Goal: Use online tool/utility: Use online tool/utility

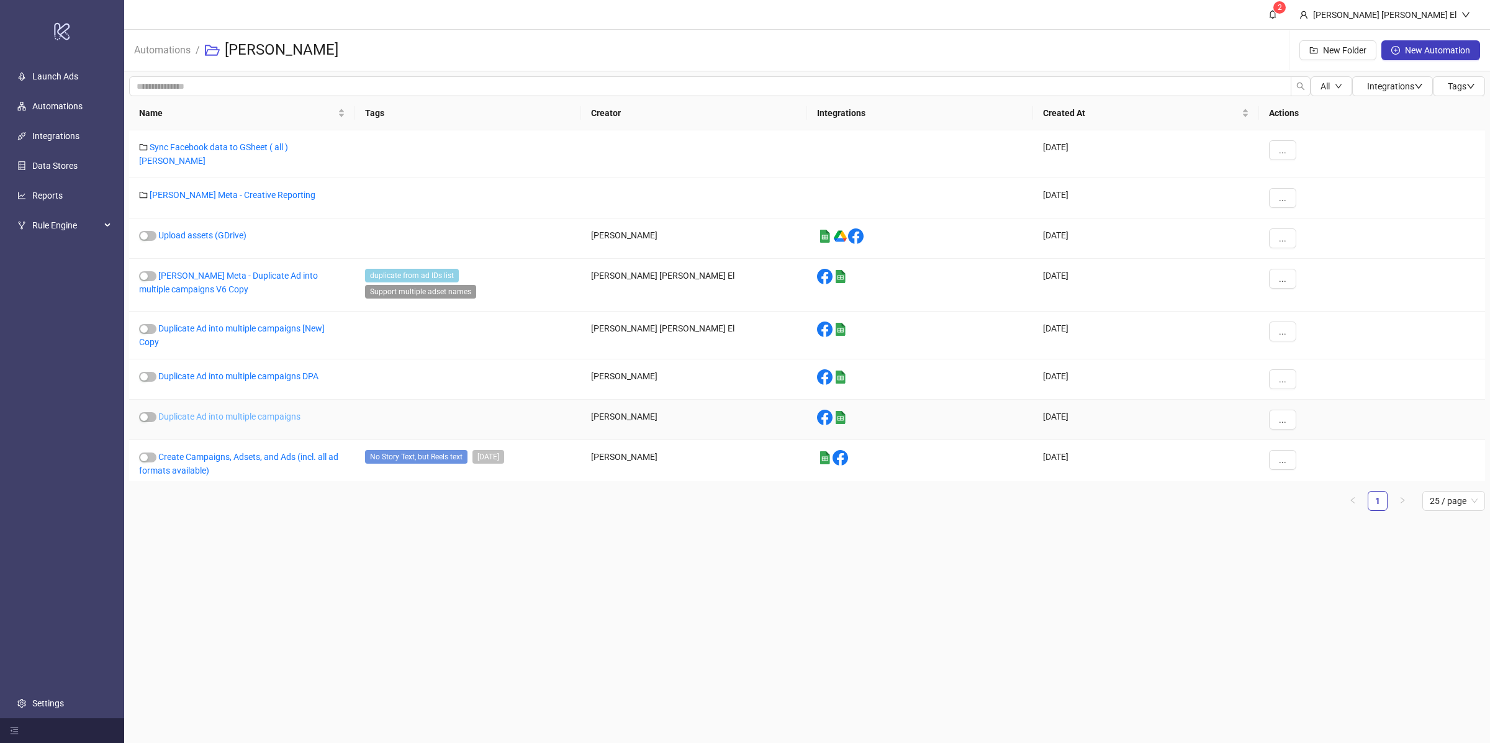
click at [246, 411] on link "Duplicate Ad into multiple campaigns" at bounding box center [229, 416] width 142 height 10
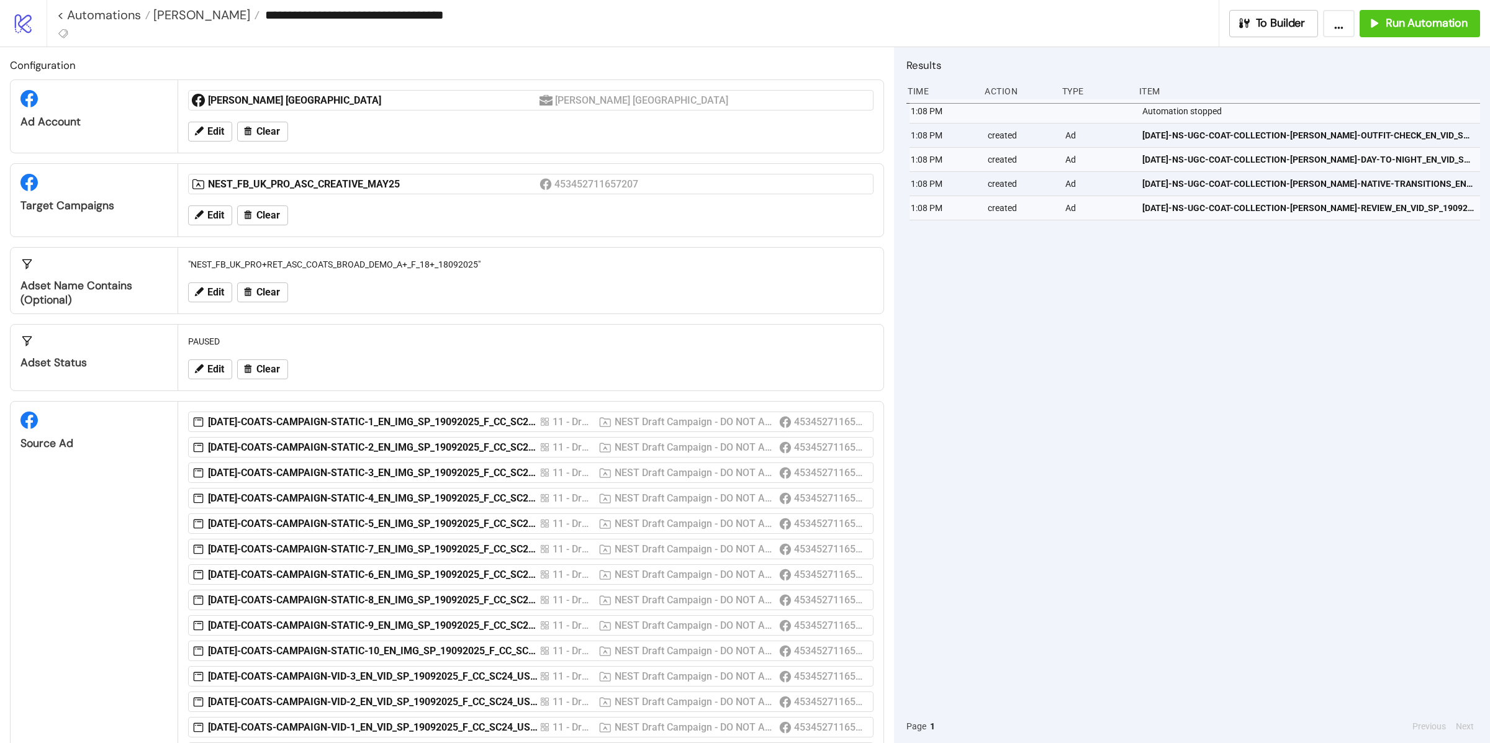
scroll to position [320, 0]
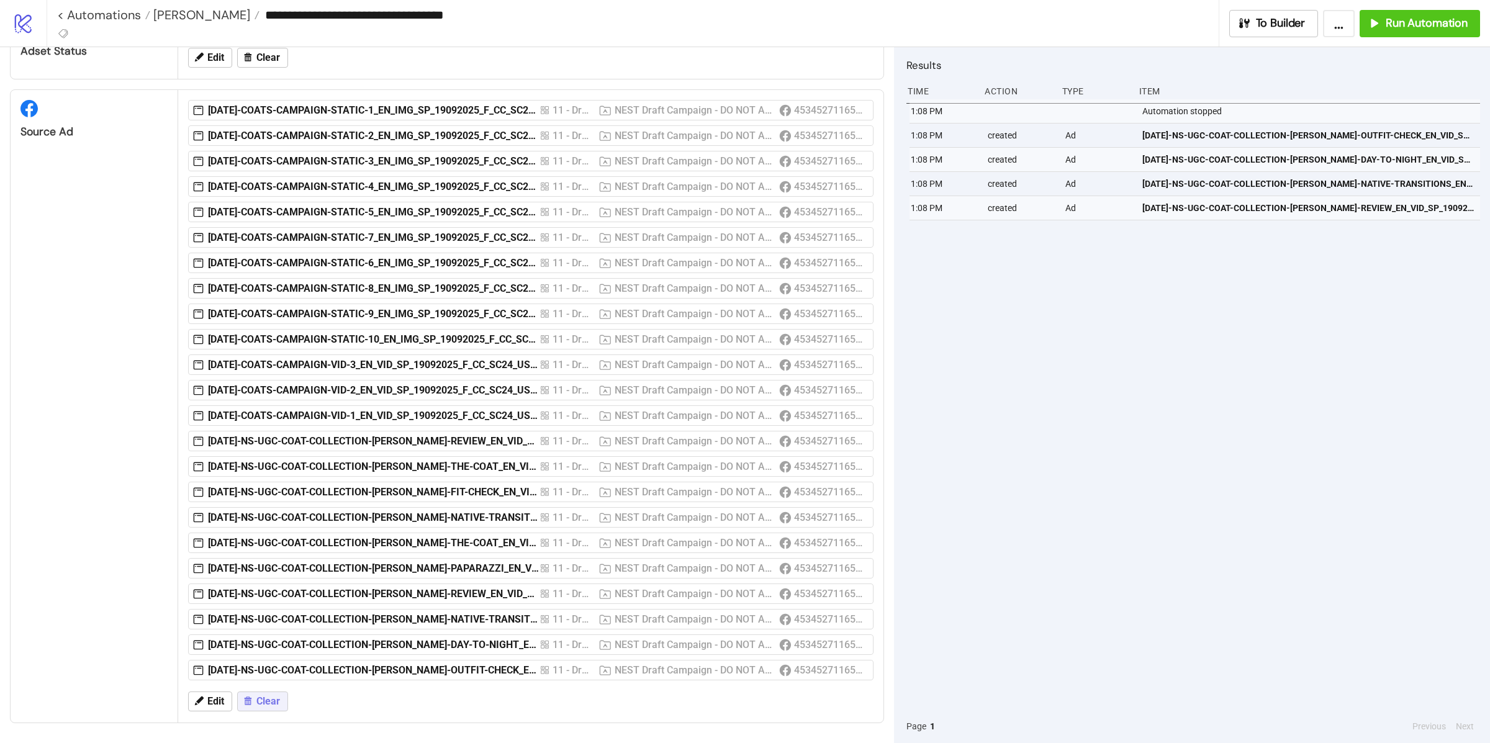
click at [281, 699] on button "Clear" at bounding box center [262, 701] width 51 height 20
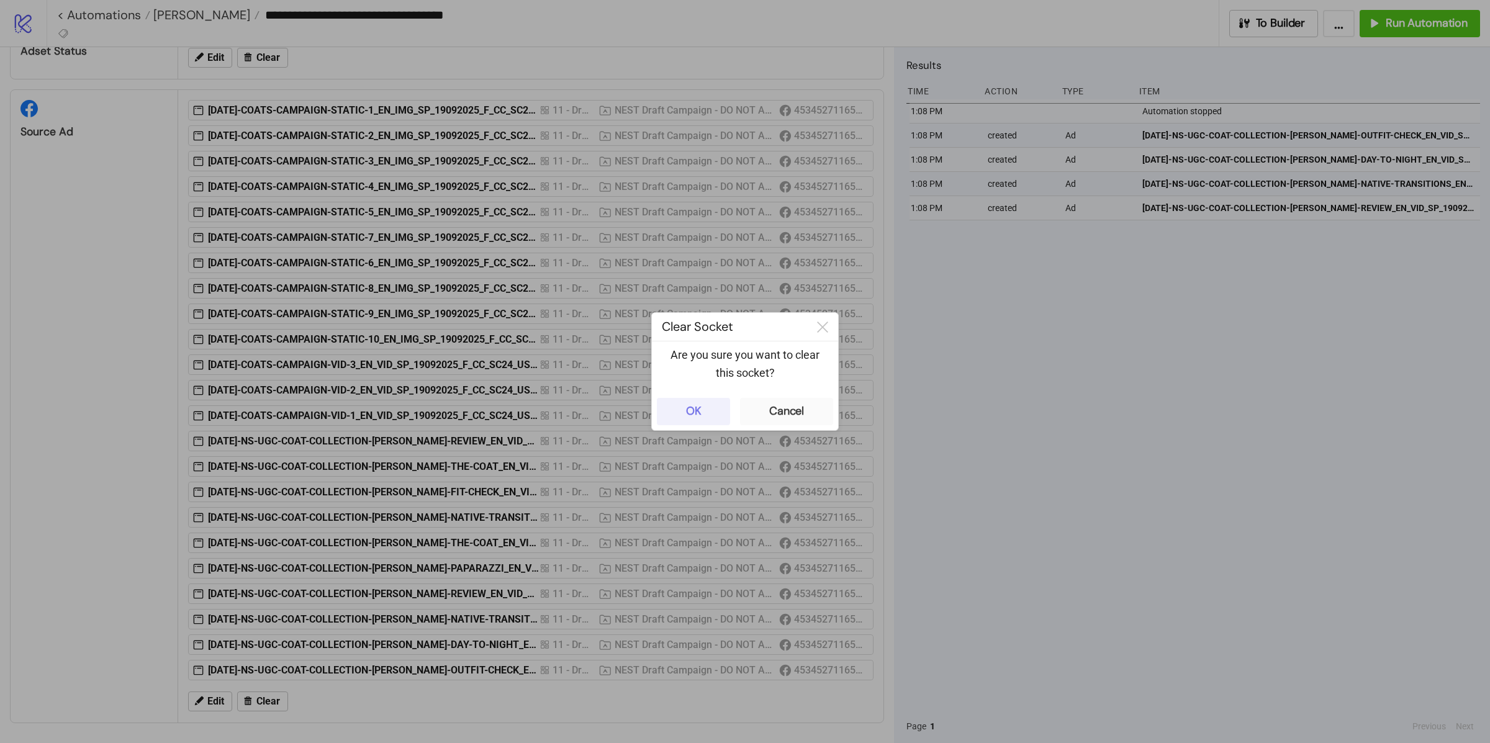
click at [690, 403] on button "OK" at bounding box center [693, 411] width 73 height 27
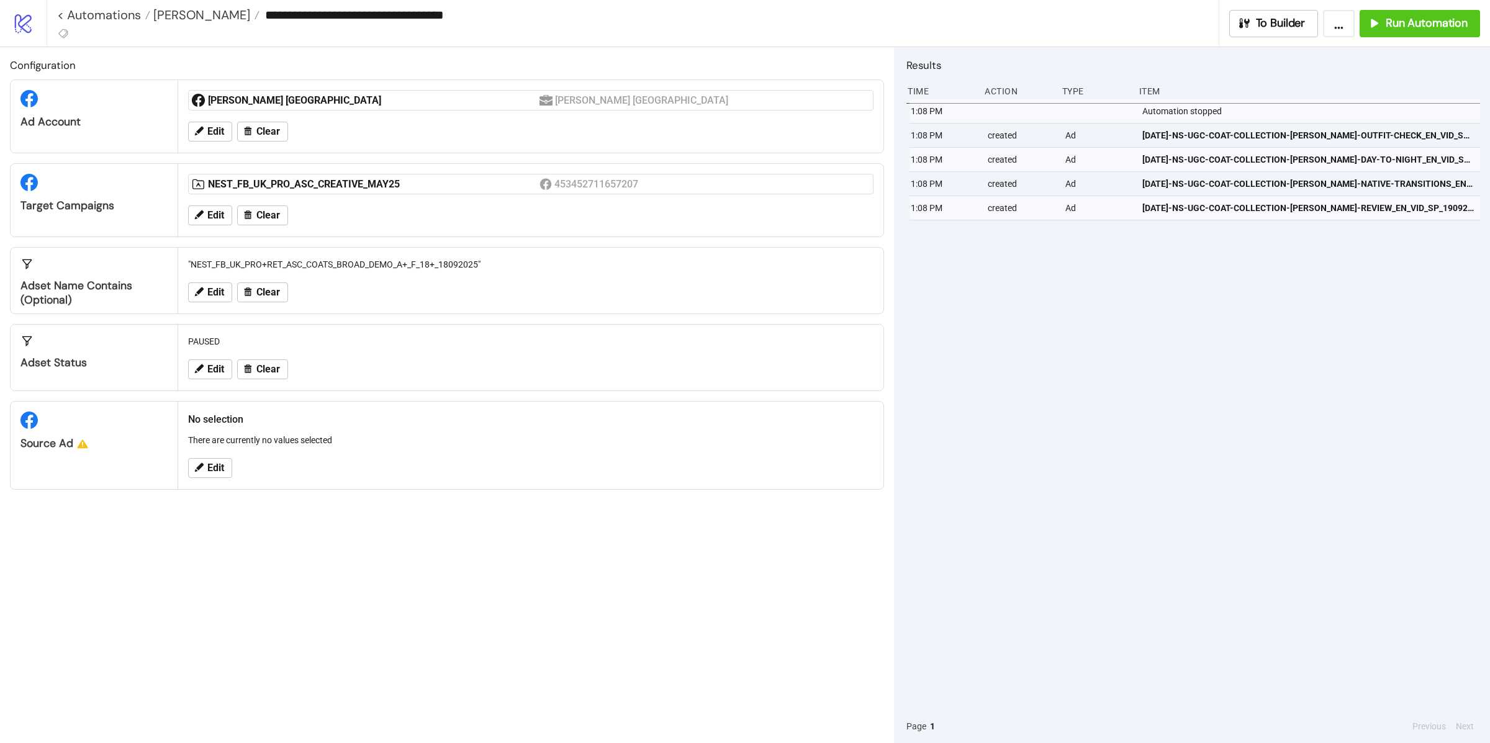
scroll to position [0, 0]
click at [201, 477] on button "Edit" at bounding box center [210, 468] width 44 height 20
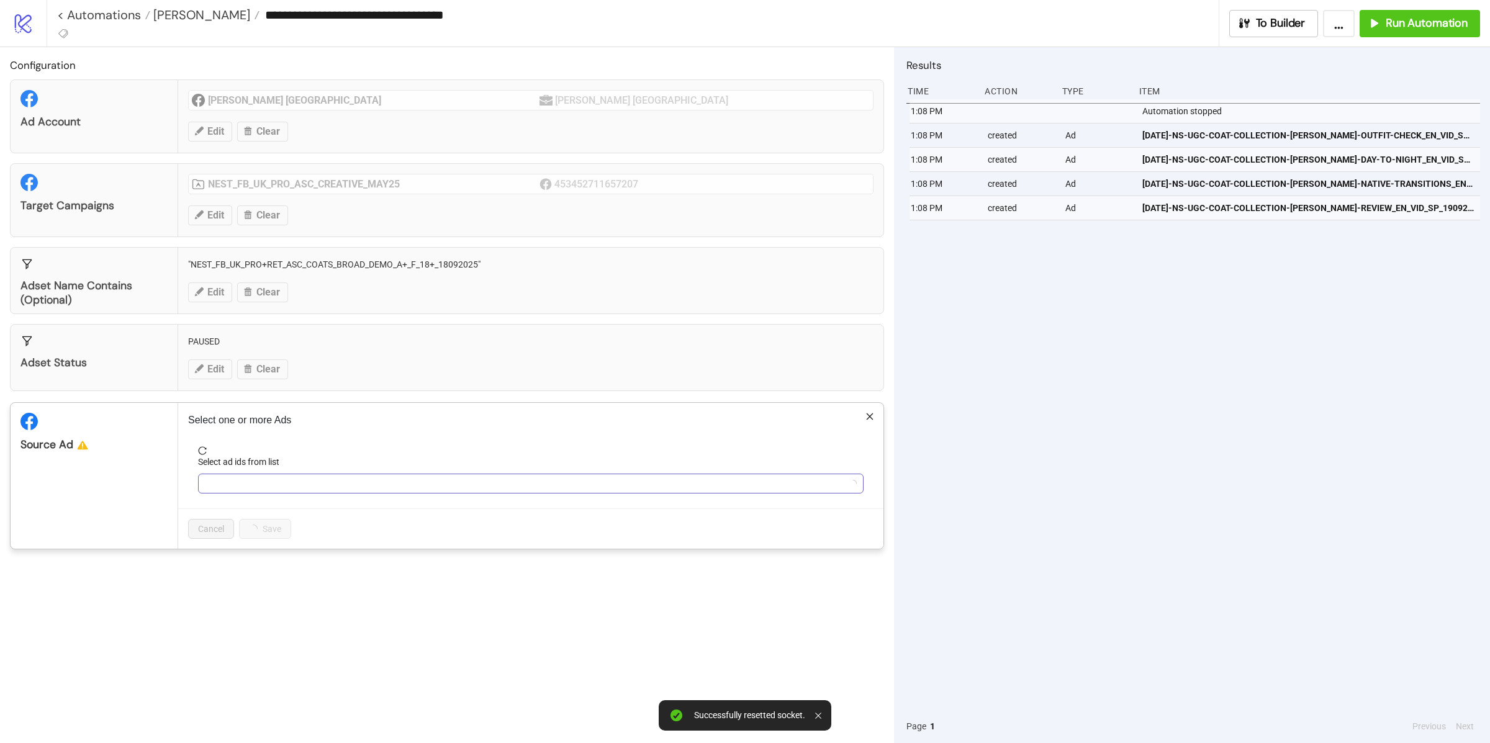
click at [230, 482] on div at bounding box center [523, 483] width 647 height 17
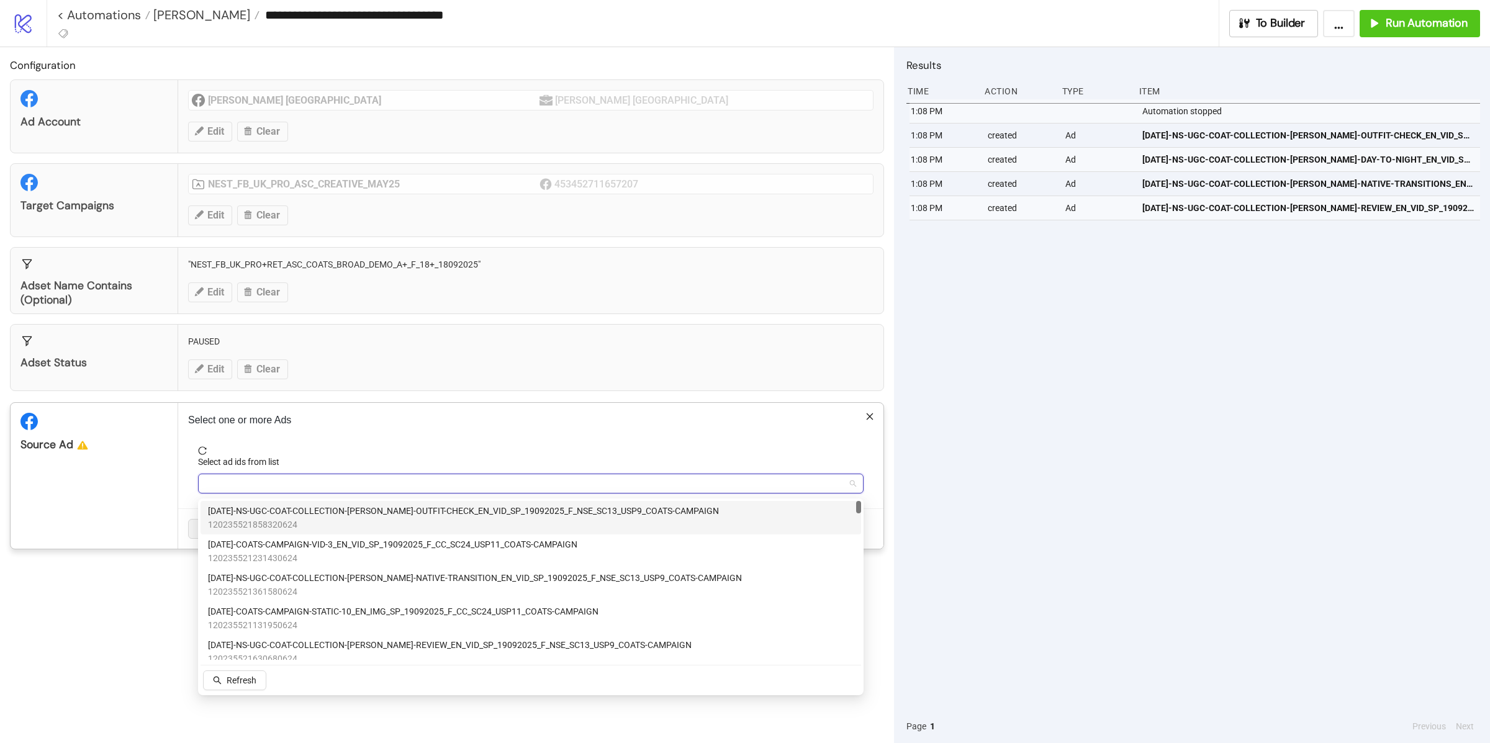
click at [230, 482] on div at bounding box center [523, 483] width 647 height 17
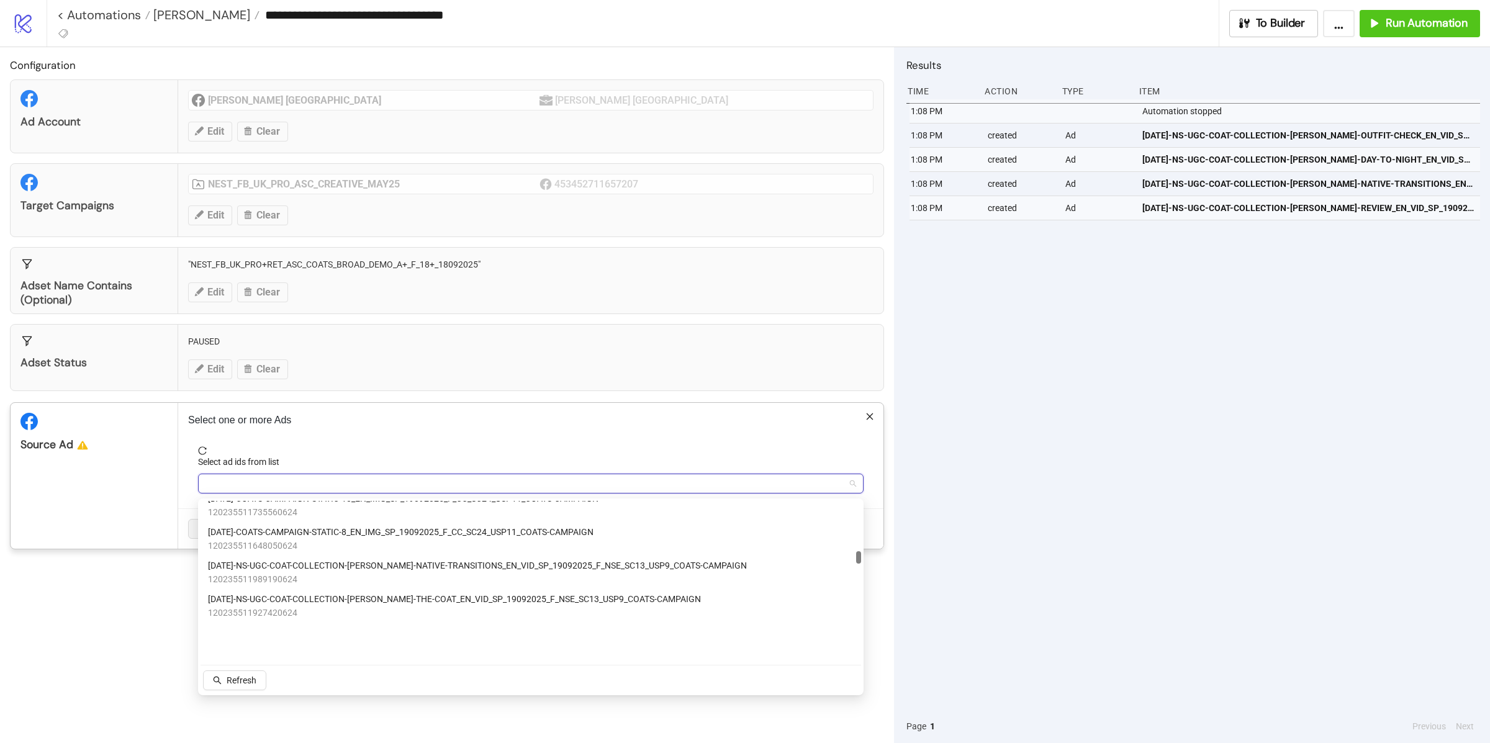
scroll to position [1632, 0]
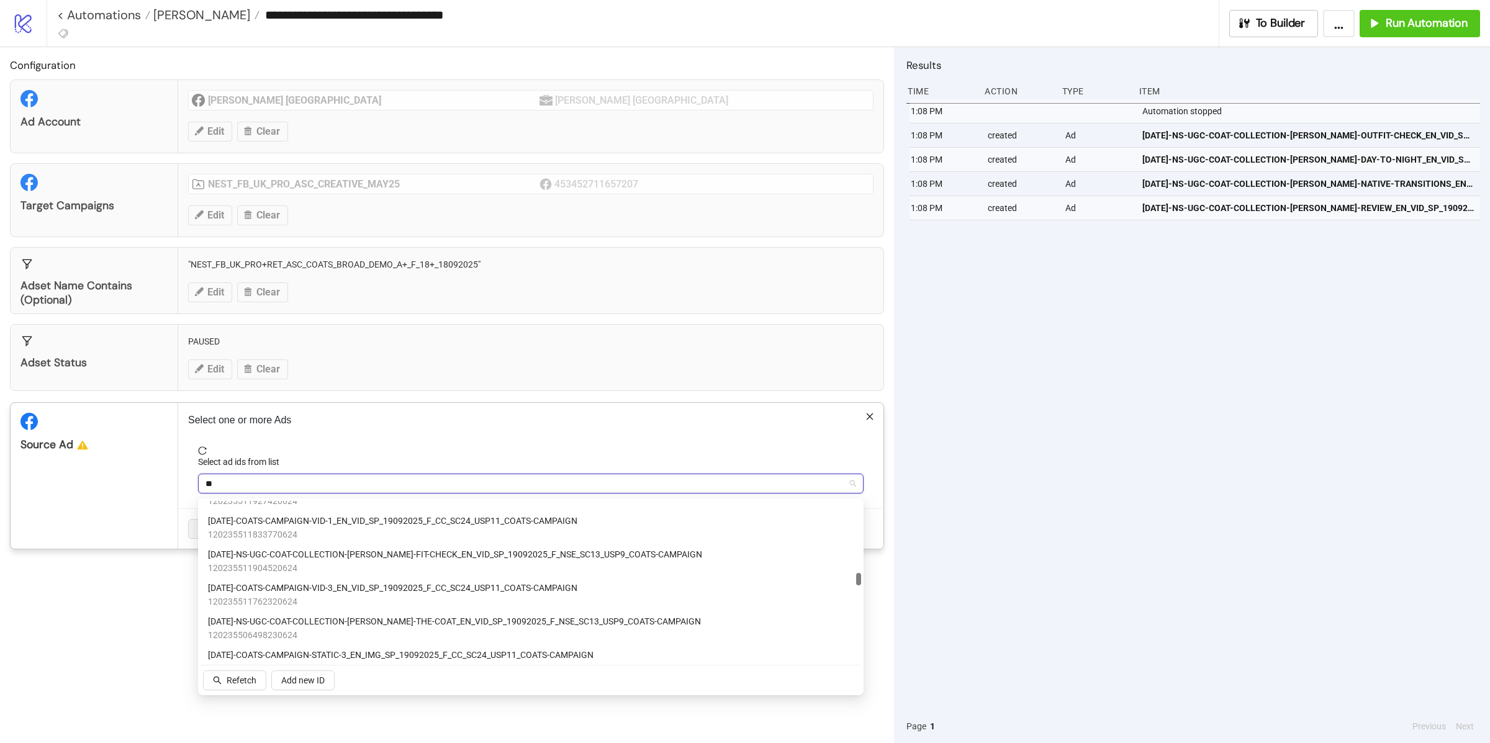
type input "***"
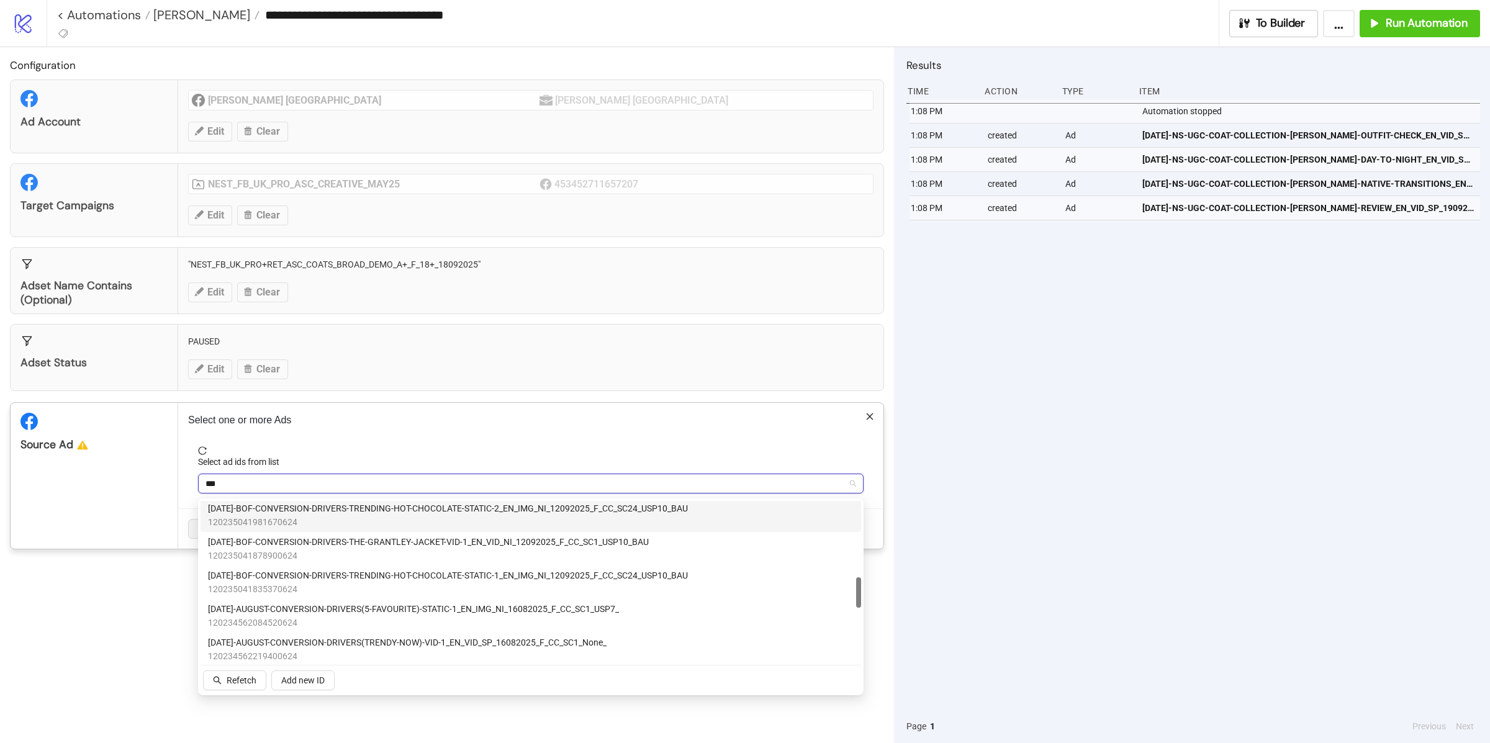
click at [351, 517] on span "120235041981670624" at bounding box center [448, 522] width 480 height 14
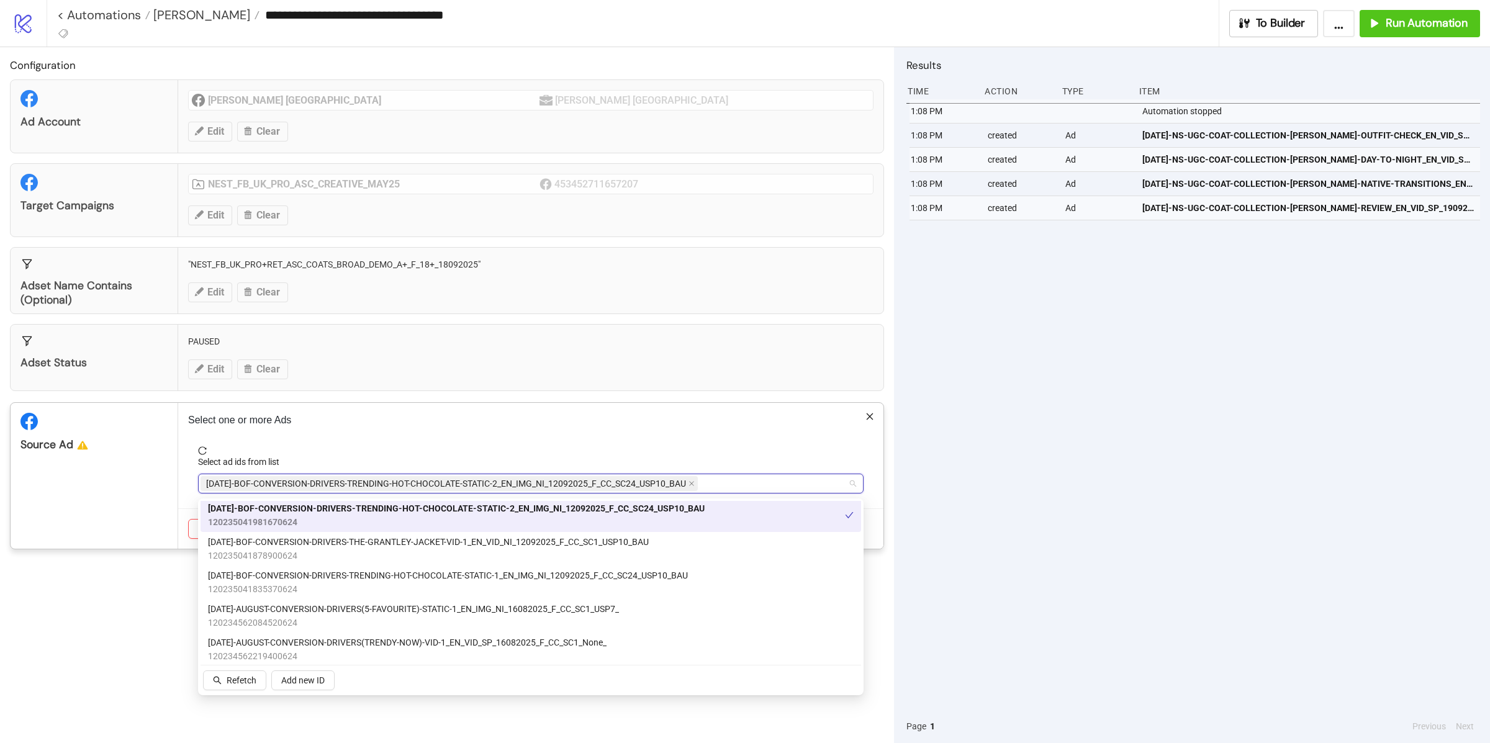
click at [148, 465] on div "Source Ad" at bounding box center [95, 476] width 168 height 146
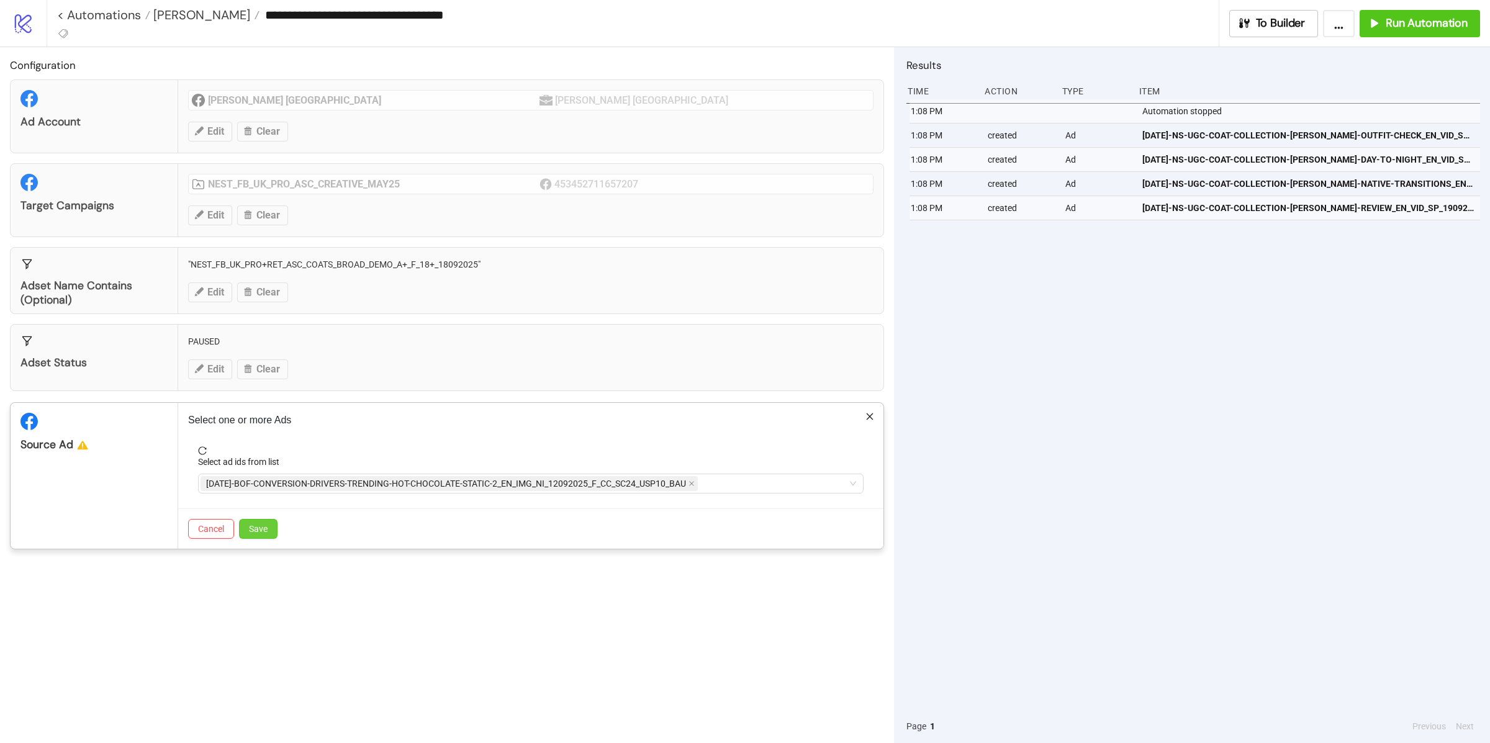
click at [256, 533] on span "Save" at bounding box center [258, 529] width 19 height 10
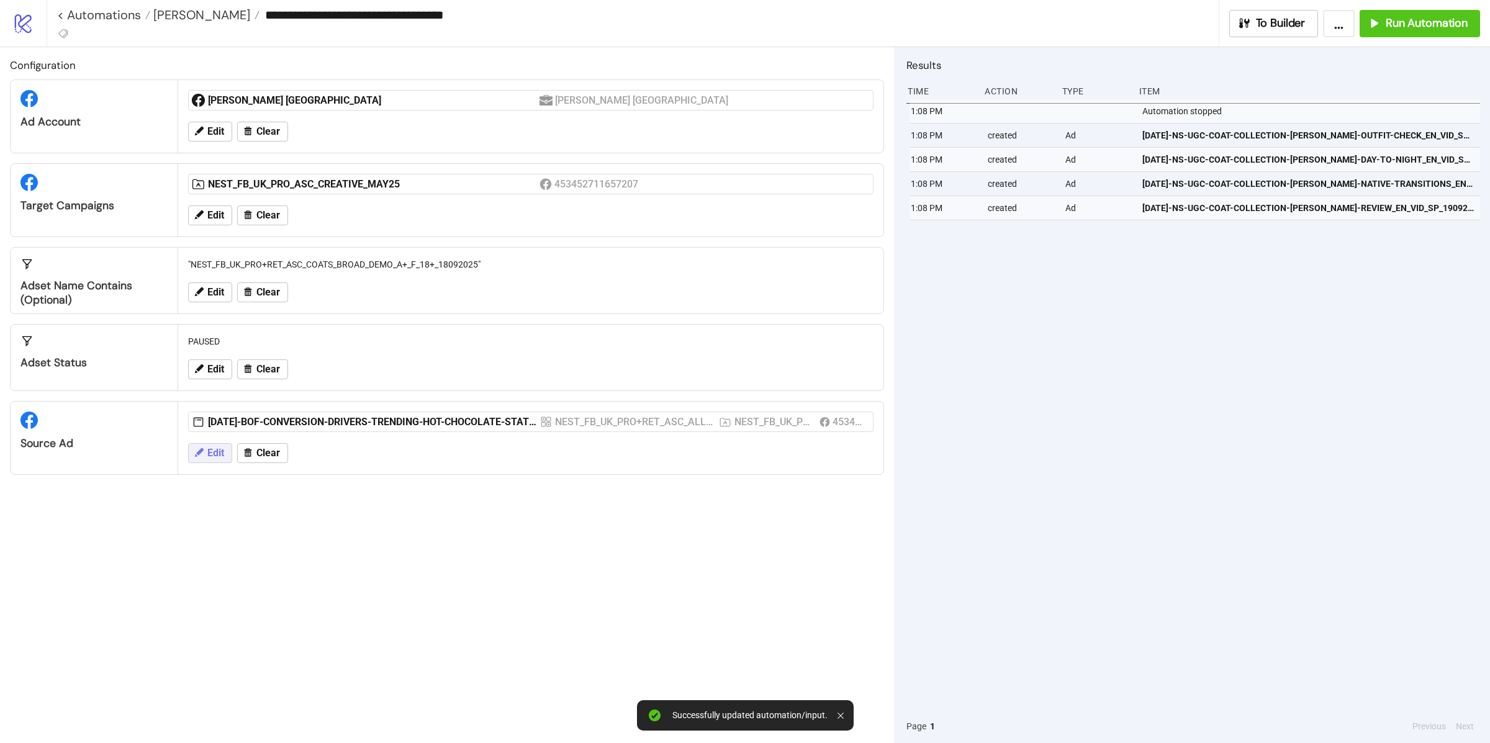
click at [213, 458] on span "Edit" at bounding box center [215, 452] width 17 height 11
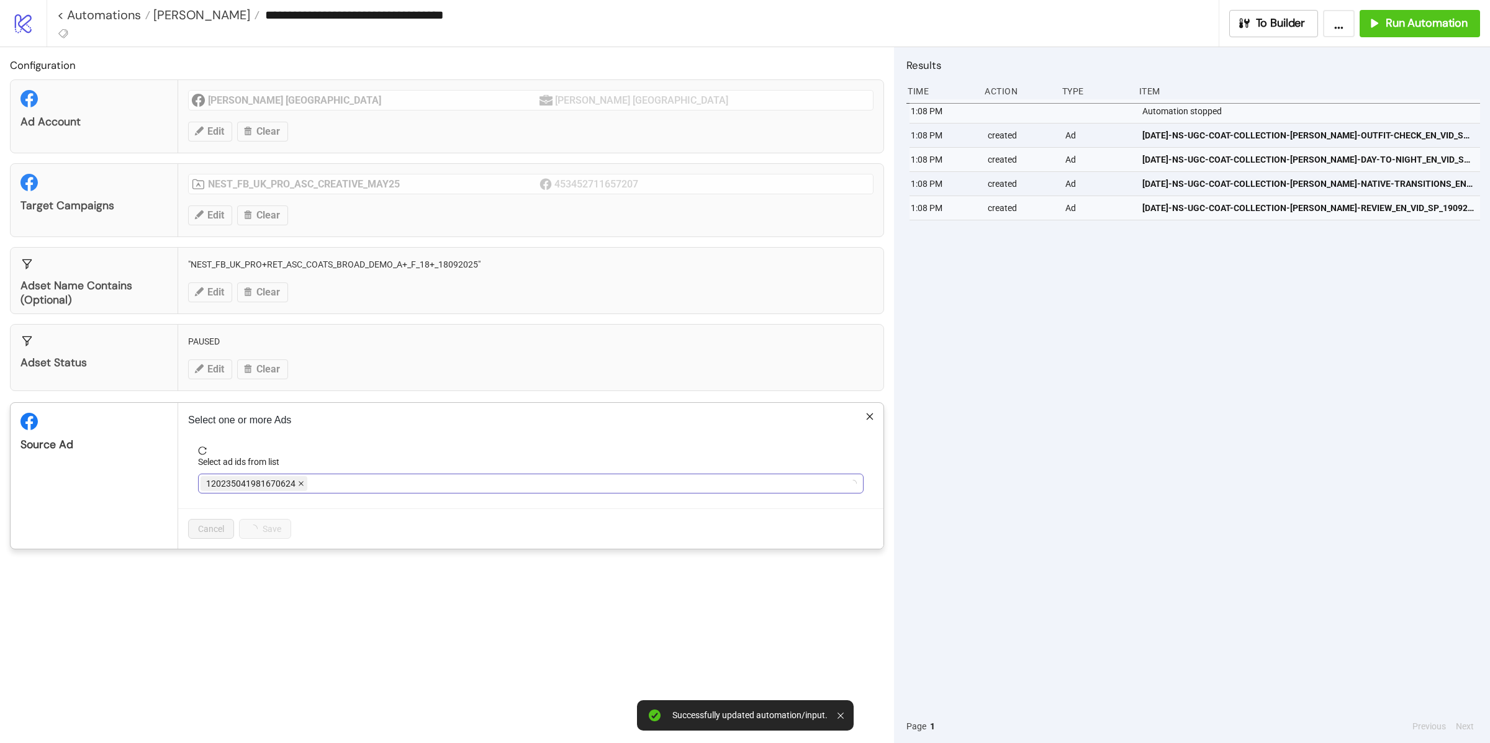
click at [298, 487] on icon "close" at bounding box center [301, 483] width 6 height 6
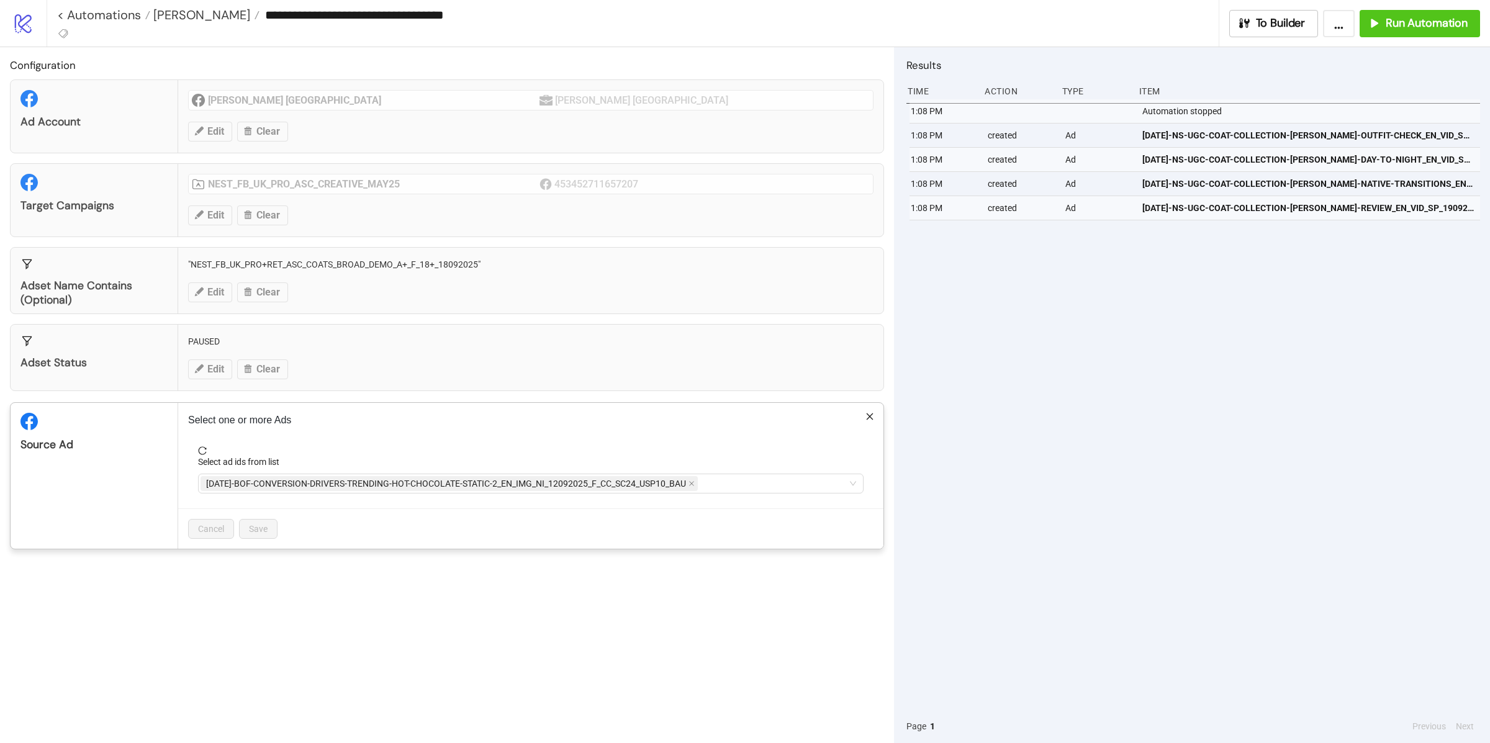
click at [269, 300] on div "**********" at bounding box center [745, 371] width 1490 height 743
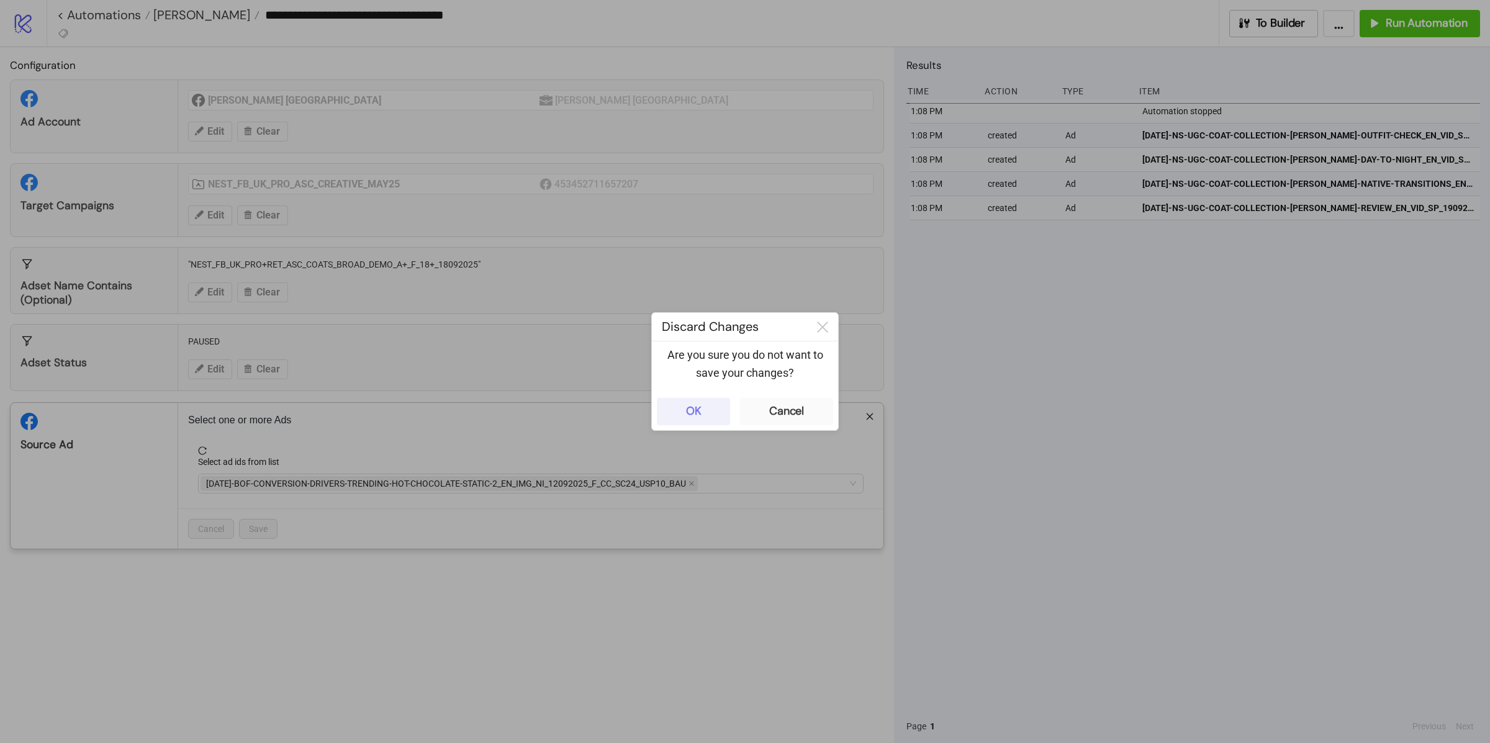
click at [704, 421] on button "OK" at bounding box center [693, 411] width 73 height 27
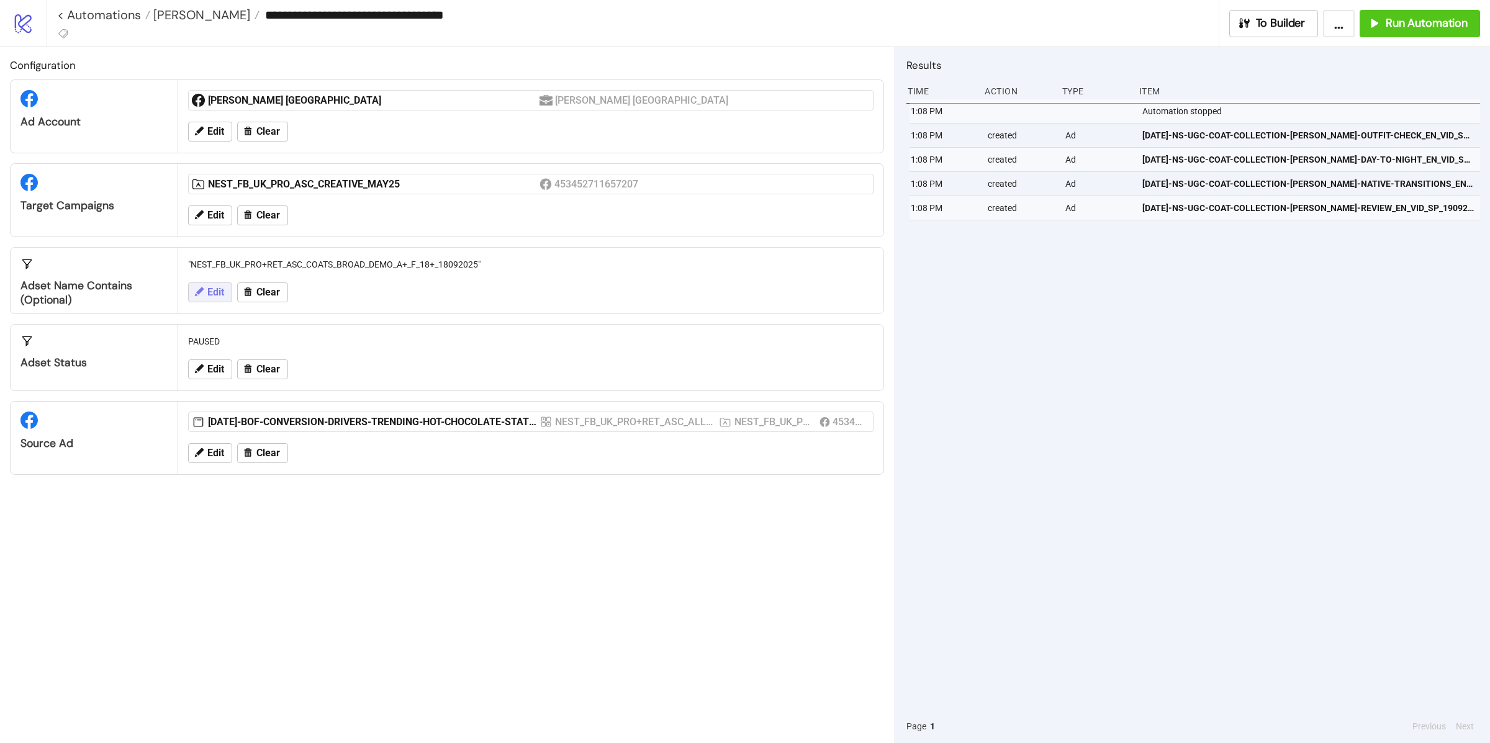
click at [228, 289] on button "Edit" at bounding box center [210, 292] width 44 height 20
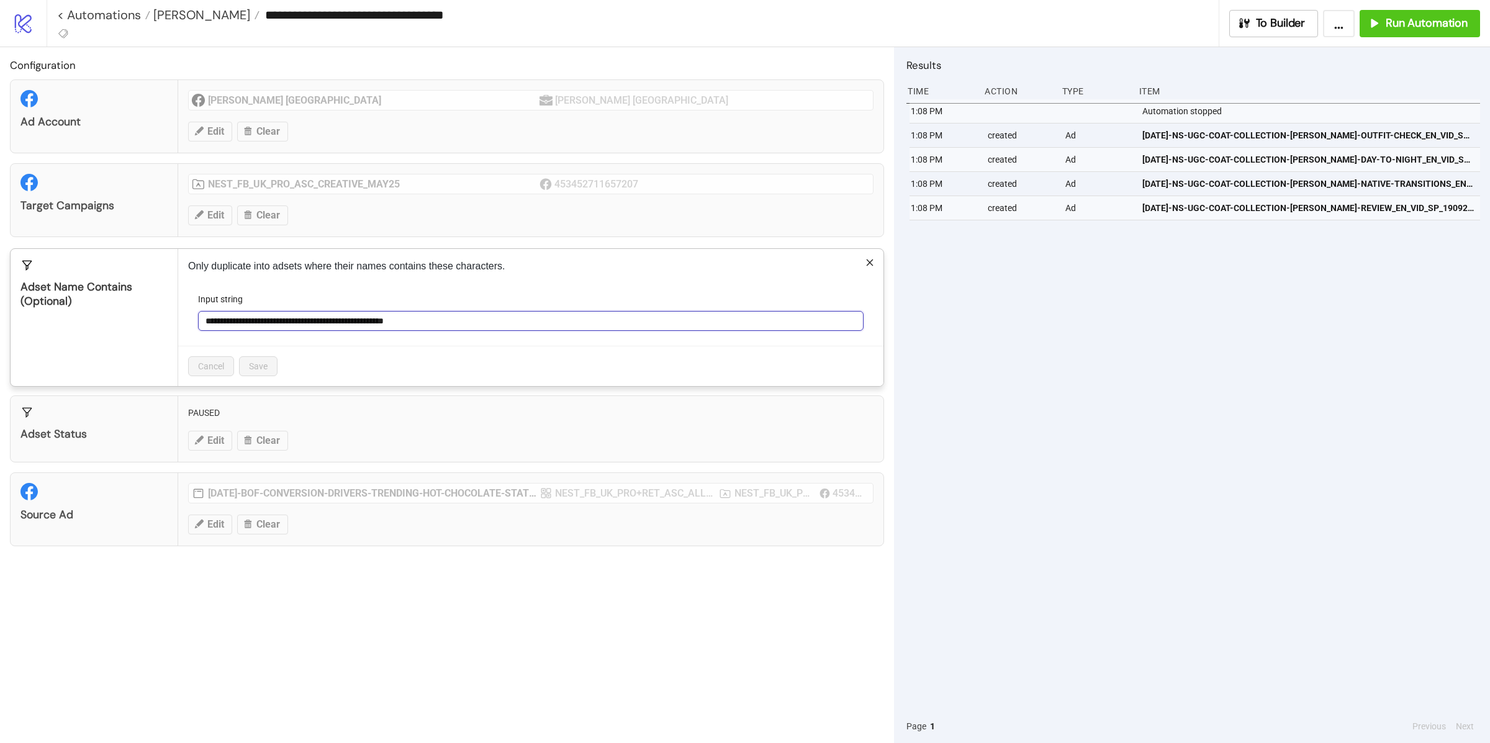
click at [317, 317] on input "**********" at bounding box center [530, 321] width 665 height 20
paste input "**********"
type input "**********"
click at [259, 369] on span "Save" at bounding box center [258, 366] width 19 height 10
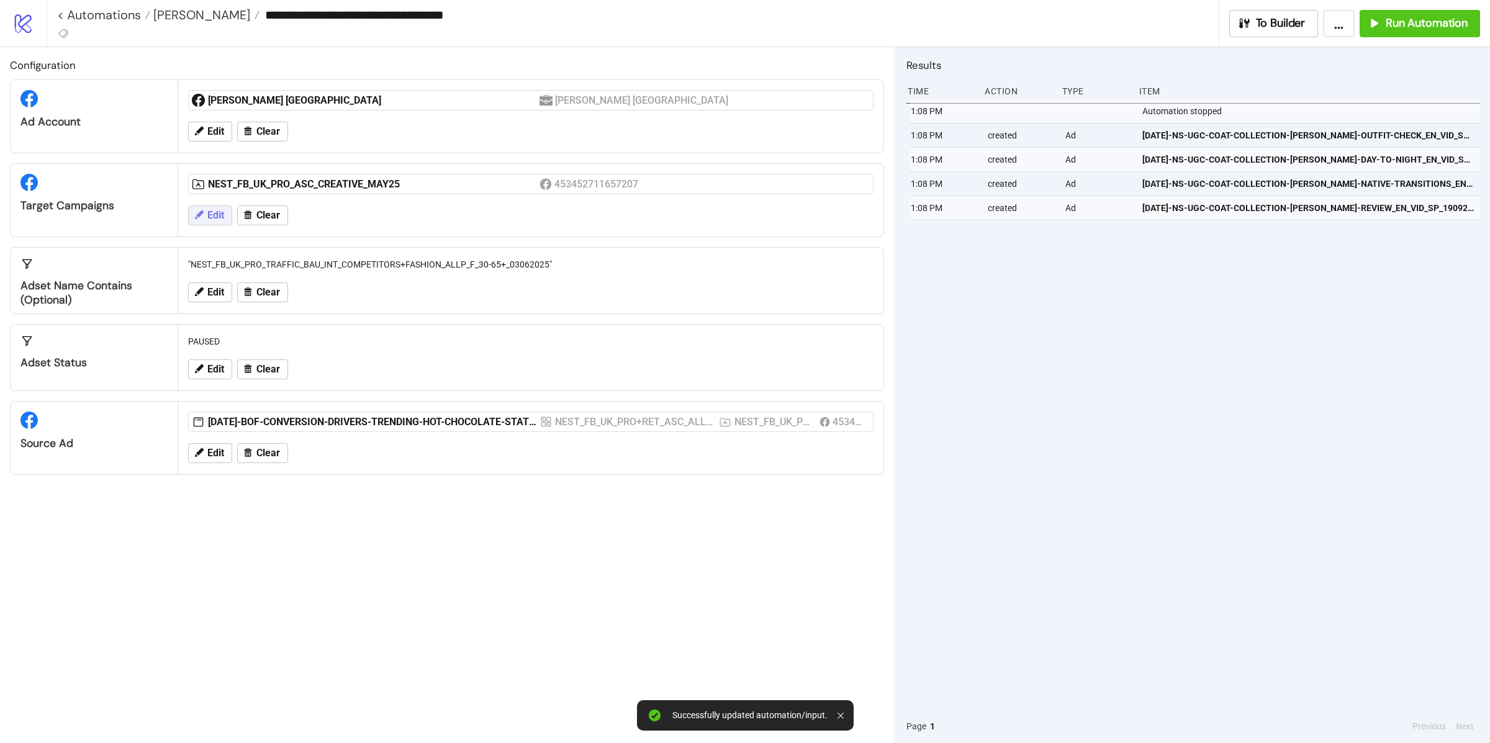
click at [218, 216] on span "Edit" at bounding box center [215, 215] width 17 height 11
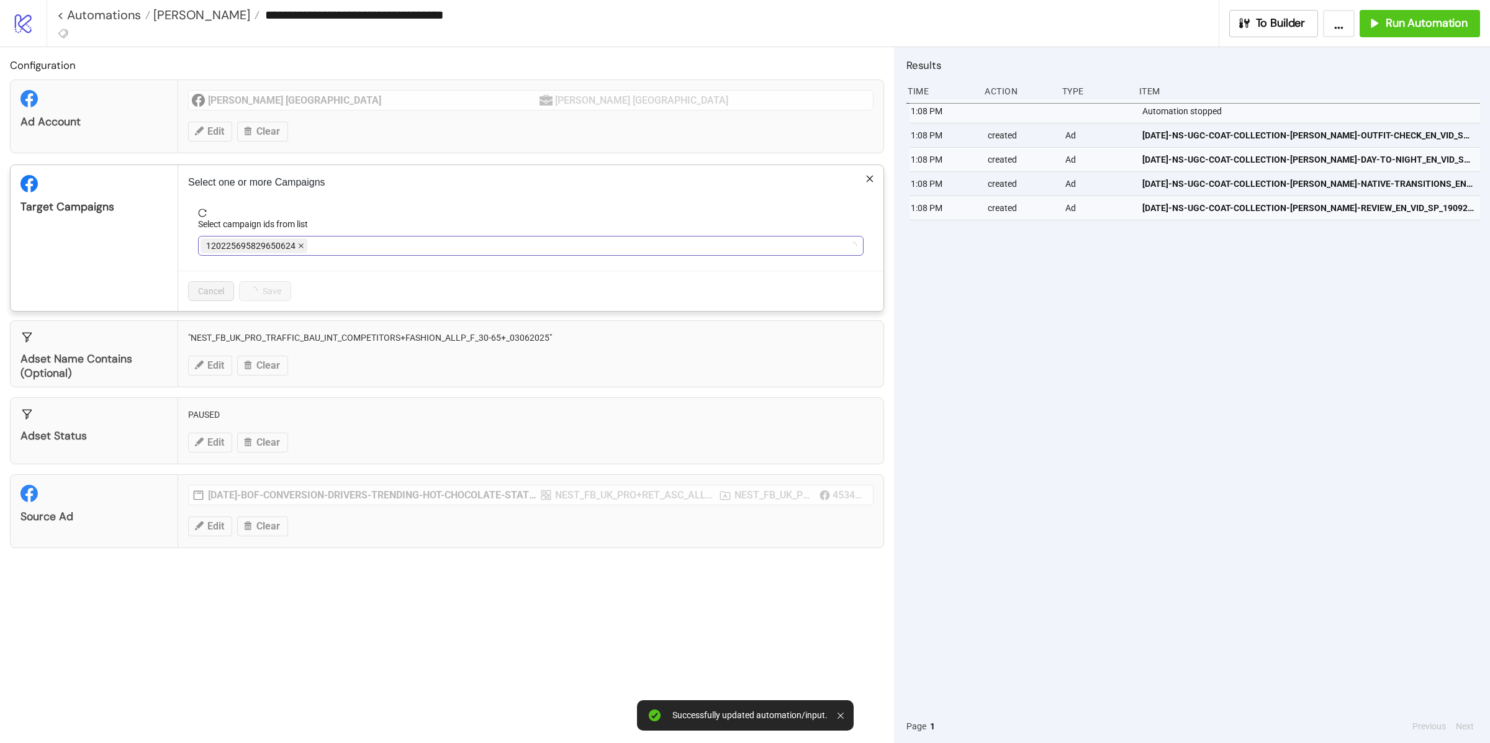
click at [300, 249] on icon "close" at bounding box center [301, 246] width 6 height 6
click at [300, 250] on div at bounding box center [523, 245] width 647 height 17
click at [300, 250] on span "NEST_FB_UK_PRO_ASC_CREATIVE_MAY25" at bounding box center [288, 246] width 165 height 14
click at [374, 250] on span "NEST_FB_UK_PRO_ASC_CREATIVE_MAY25" at bounding box center [291, 245] width 182 height 15
click at [376, 246] on icon "close" at bounding box center [377, 246] width 6 height 6
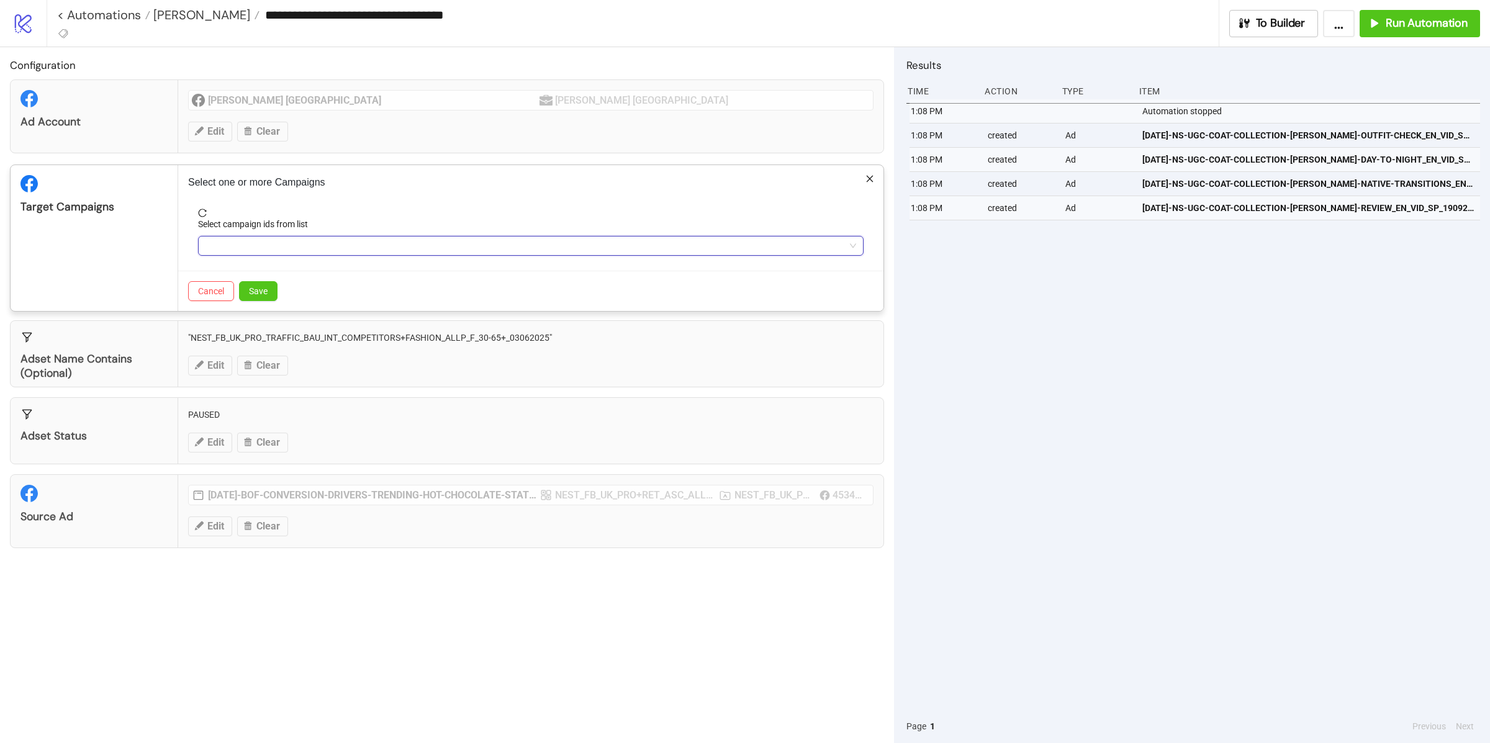
click at [376, 246] on div at bounding box center [523, 245] width 647 height 17
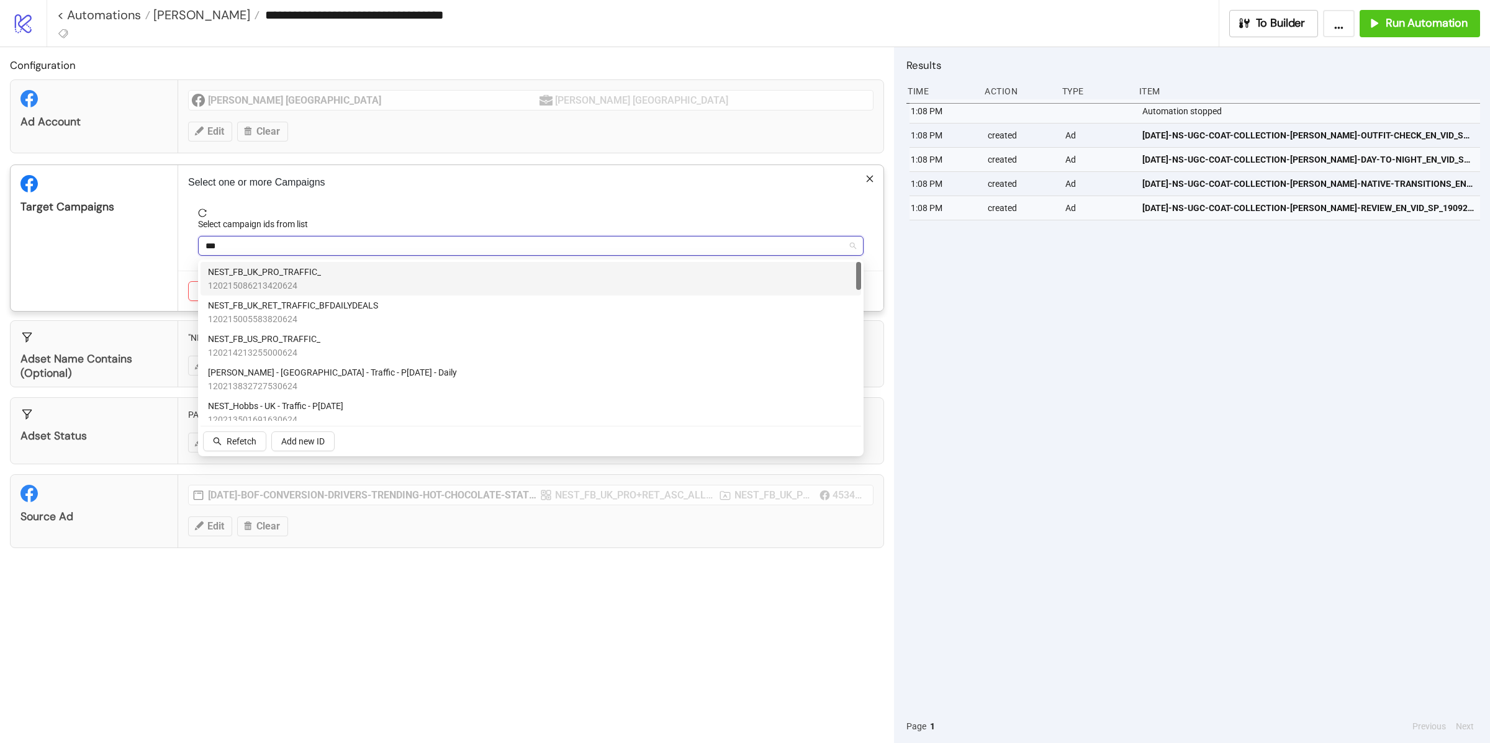
type input "****"
click at [398, 276] on div "NEST_FB_UK_PRO_TRAFFIC_ 120215086213420624" at bounding box center [530, 278] width 645 height 27
click at [86, 256] on div "Target Campaigns" at bounding box center [95, 238] width 168 height 146
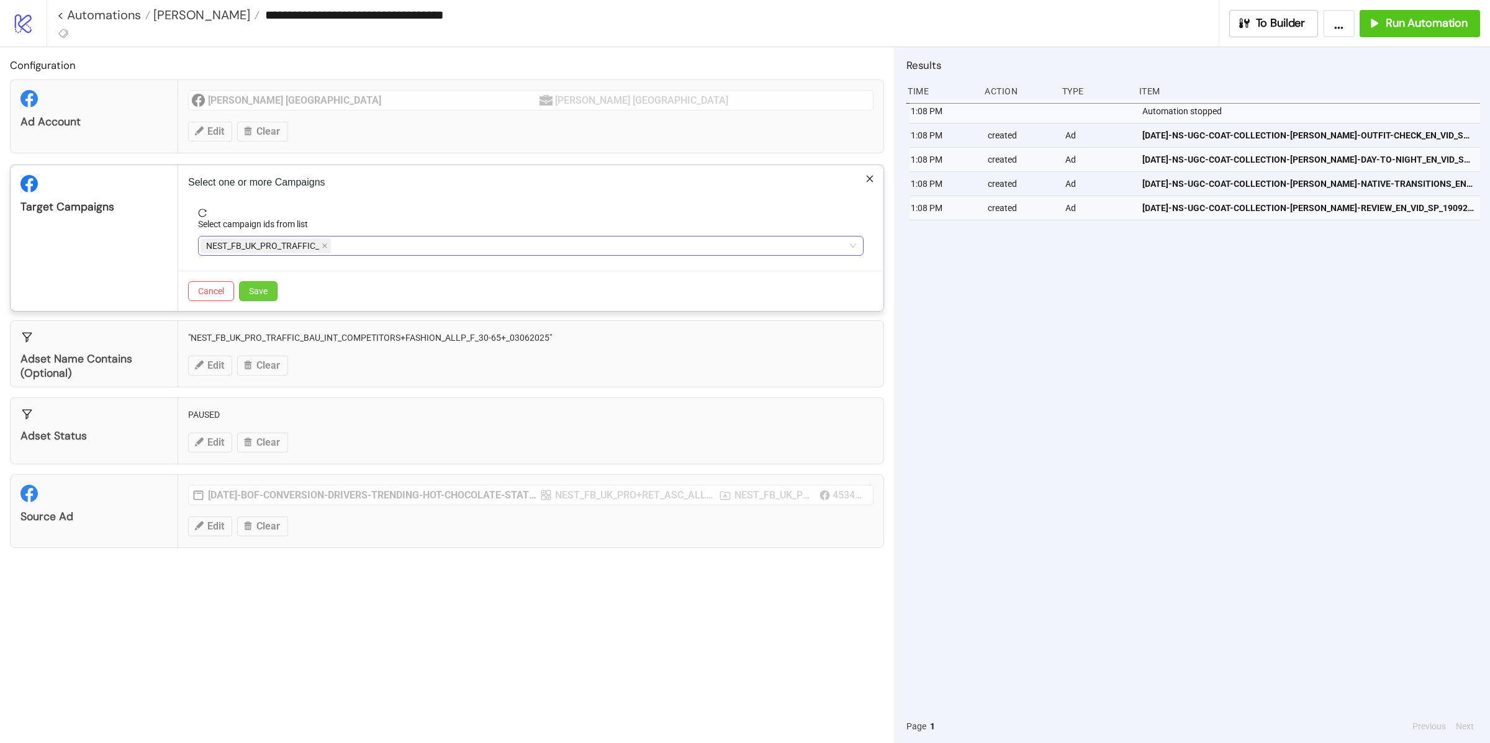
click at [253, 292] on span "Save" at bounding box center [258, 291] width 19 height 10
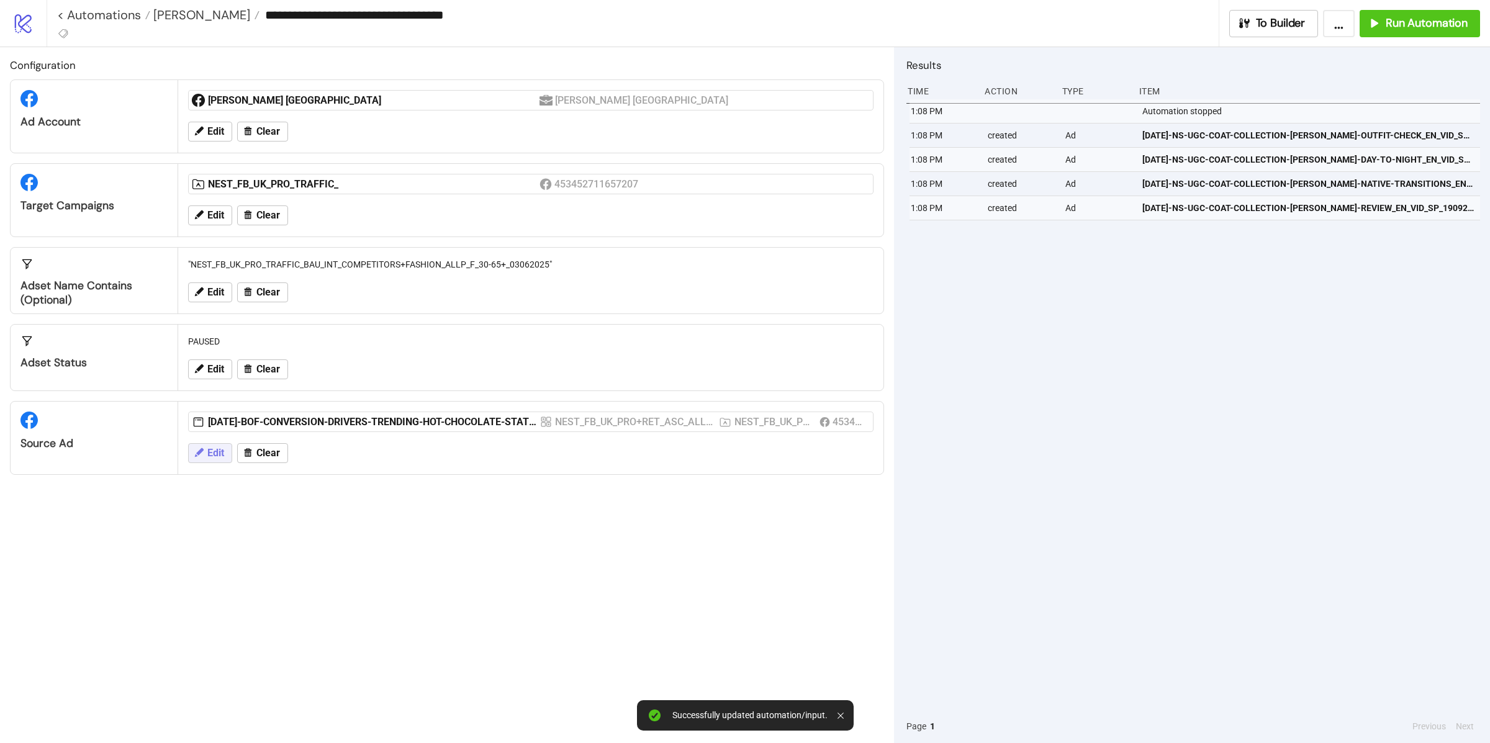
click at [211, 454] on span "Edit" at bounding box center [215, 452] width 17 height 11
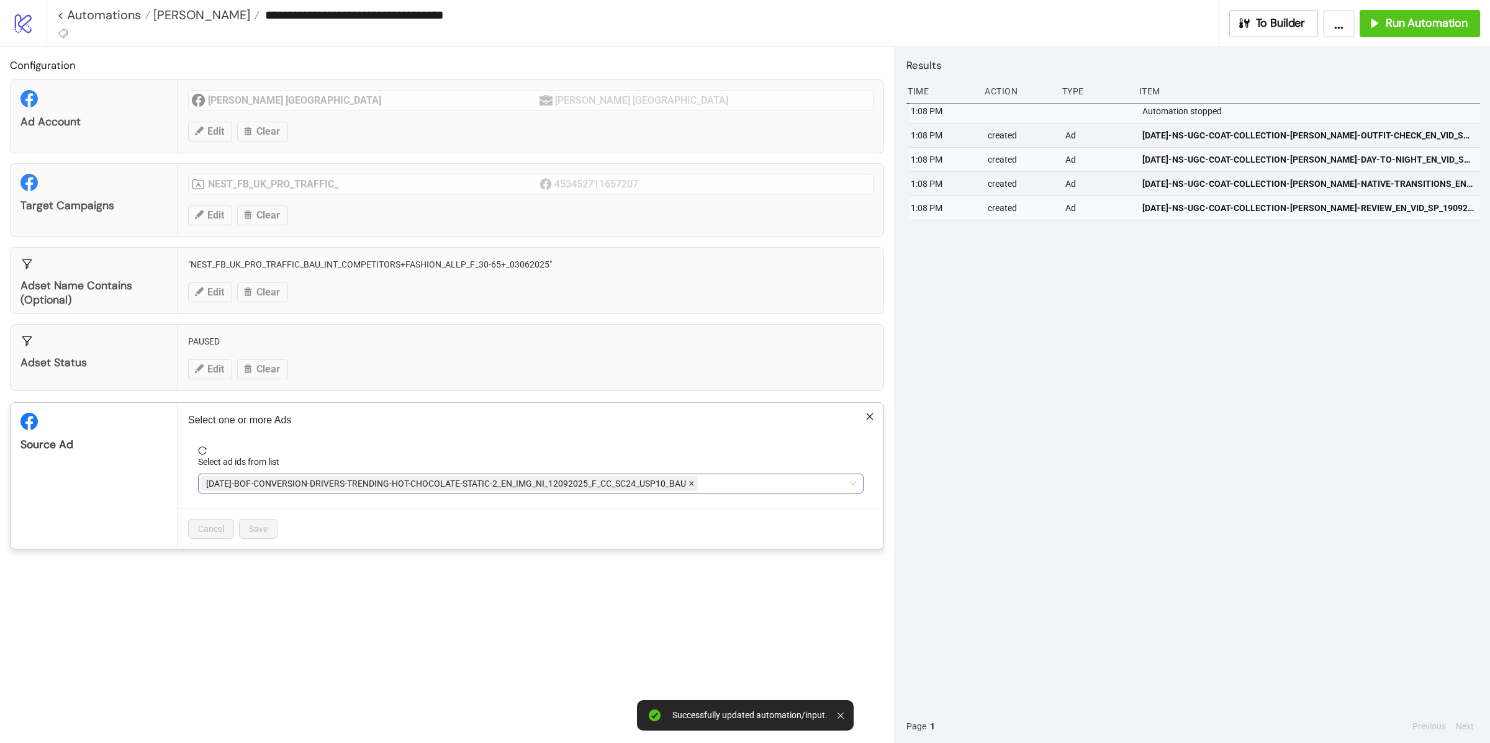
click at [688, 487] on icon "close" at bounding box center [691, 483] width 6 height 6
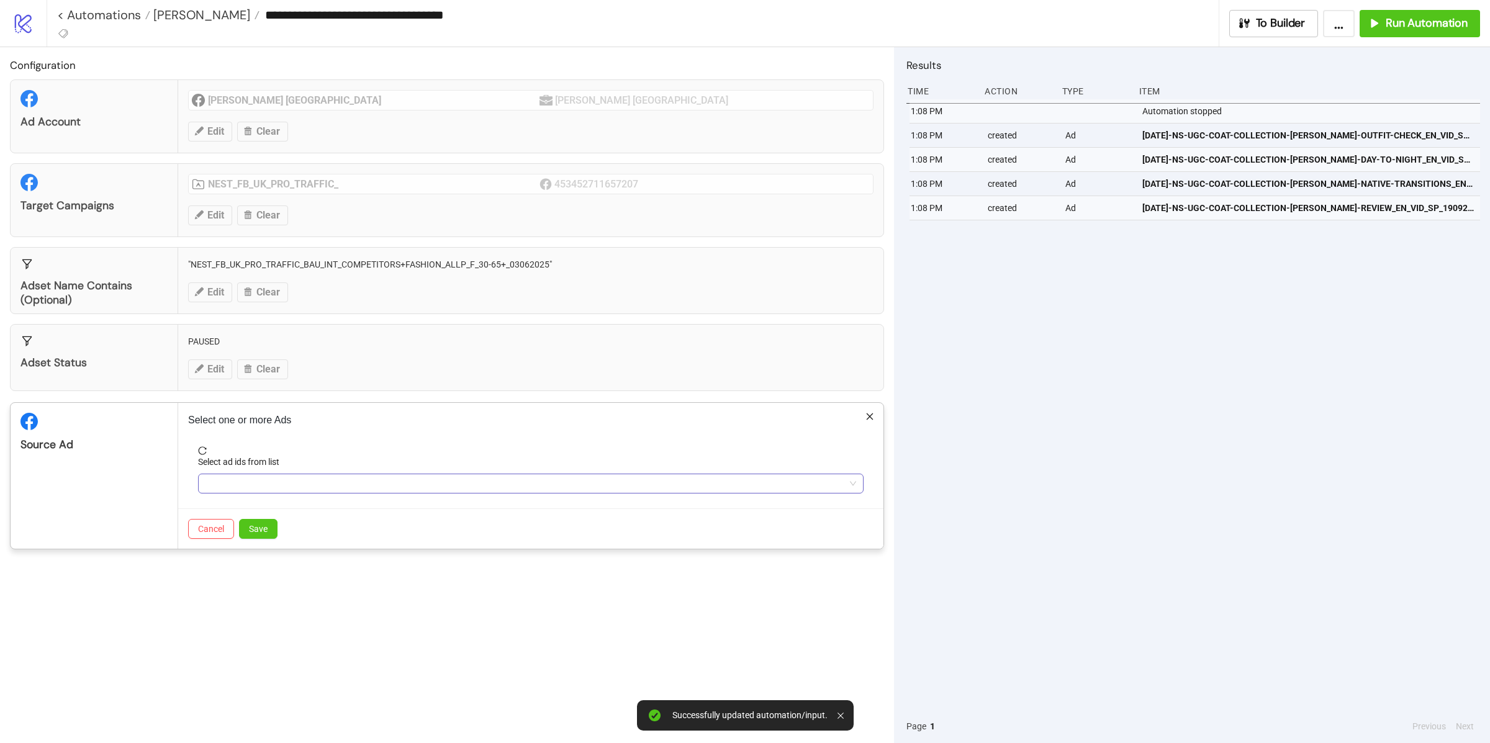
click at [688, 488] on div at bounding box center [523, 483] width 647 height 17
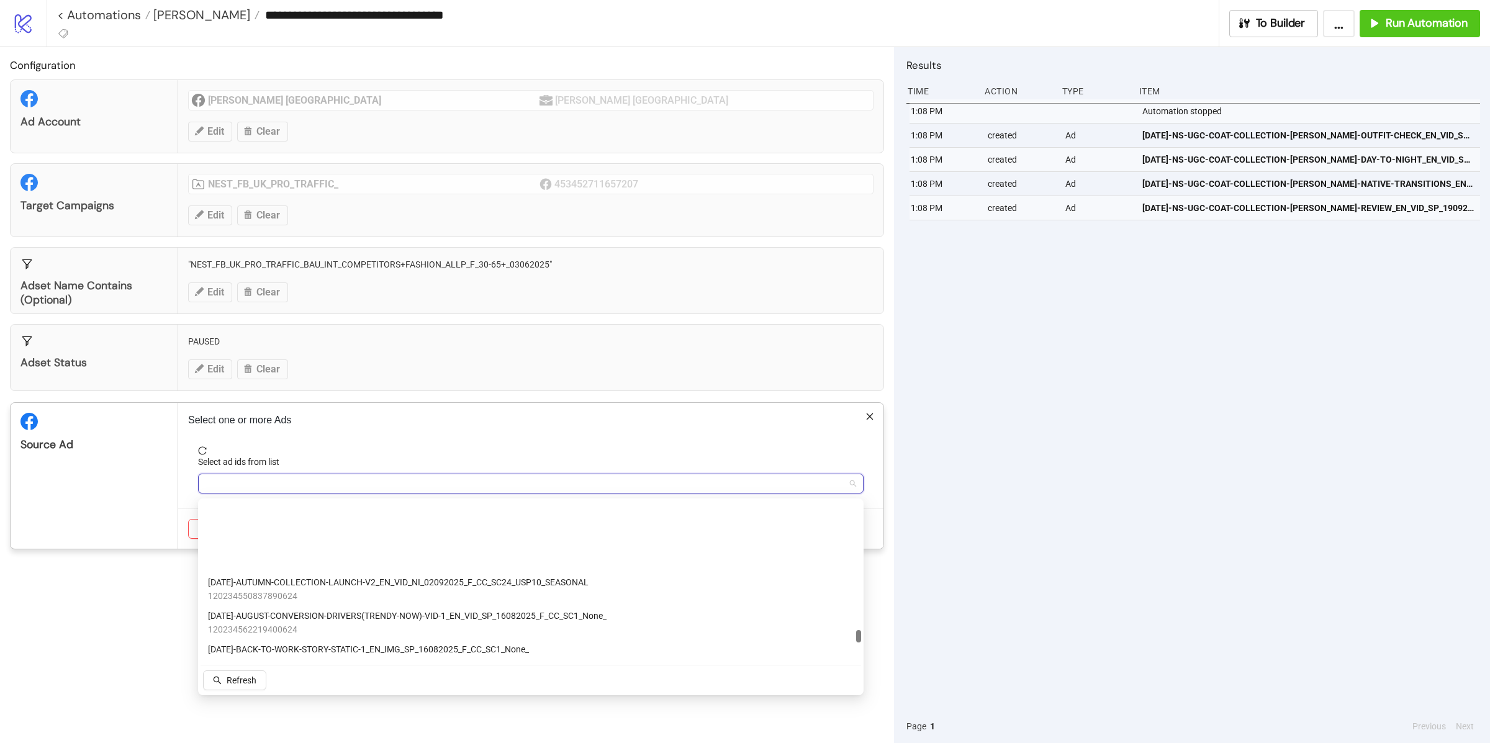
scroll to position [5355, 0]
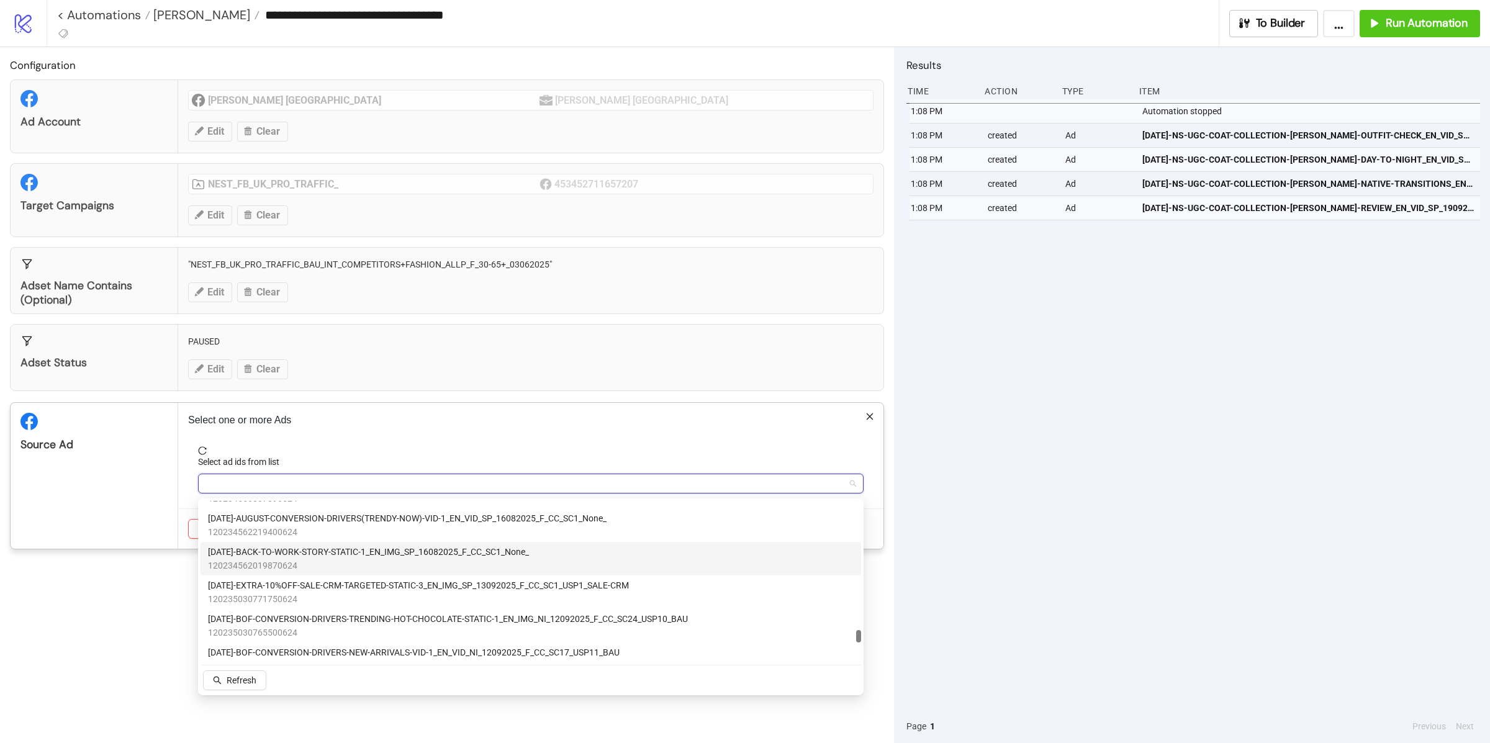
click at [312, 560] on span "120234562019870624" at bounding box center [368, 566] width 321 height 14
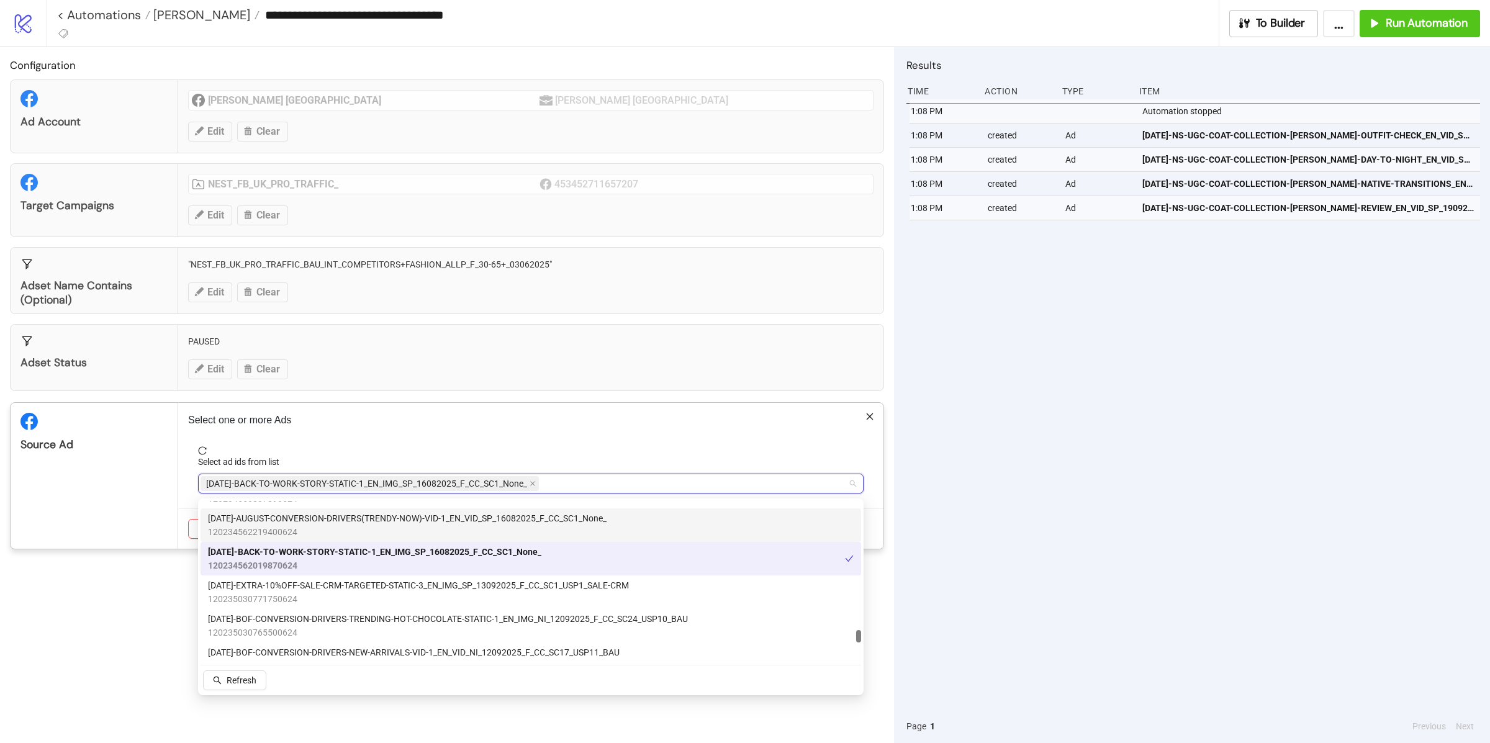
click at [145, 483] on div "Source Ad" at bounding box center [95, 476] width 168 height 146
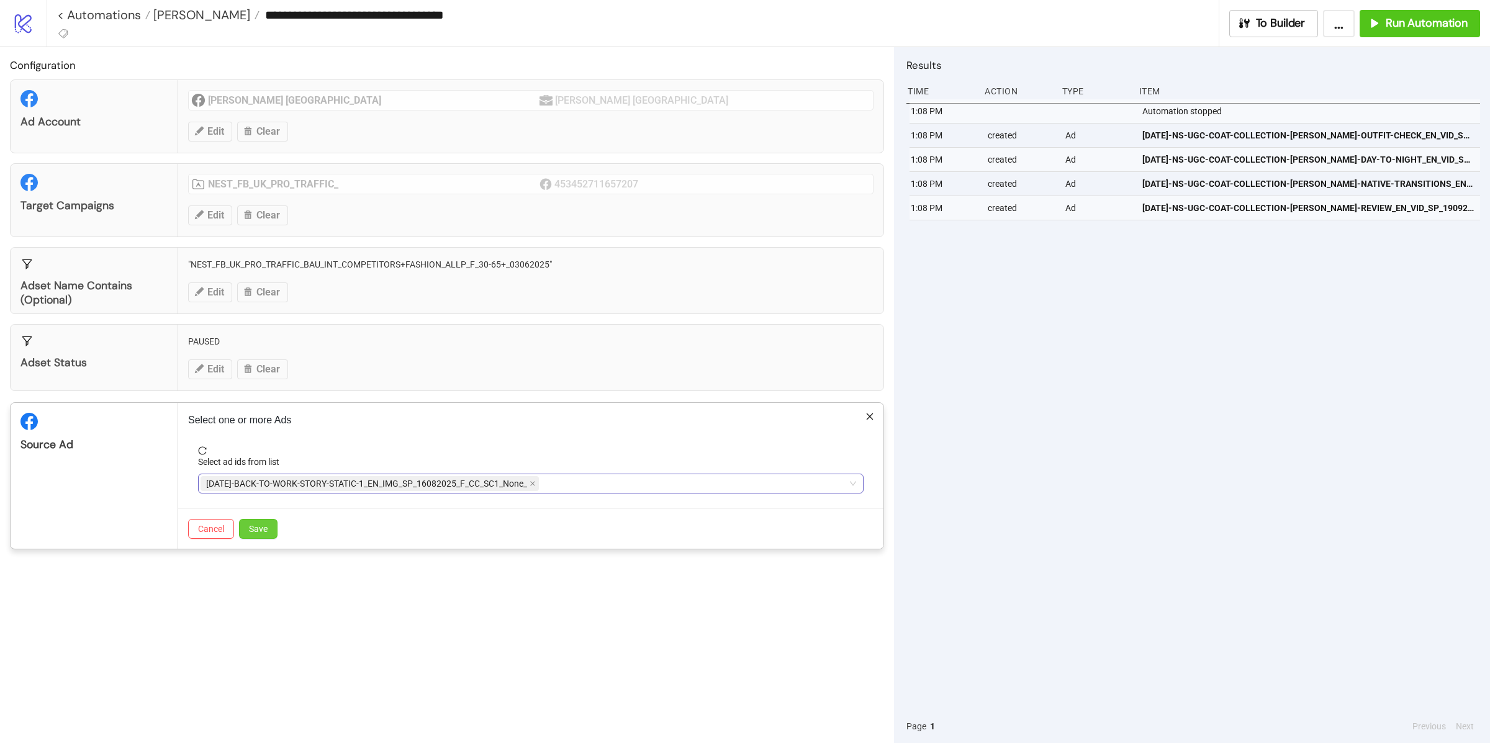
click at [274, 529] on button "Save" at bounding box center [258, 529] width 38 height 20
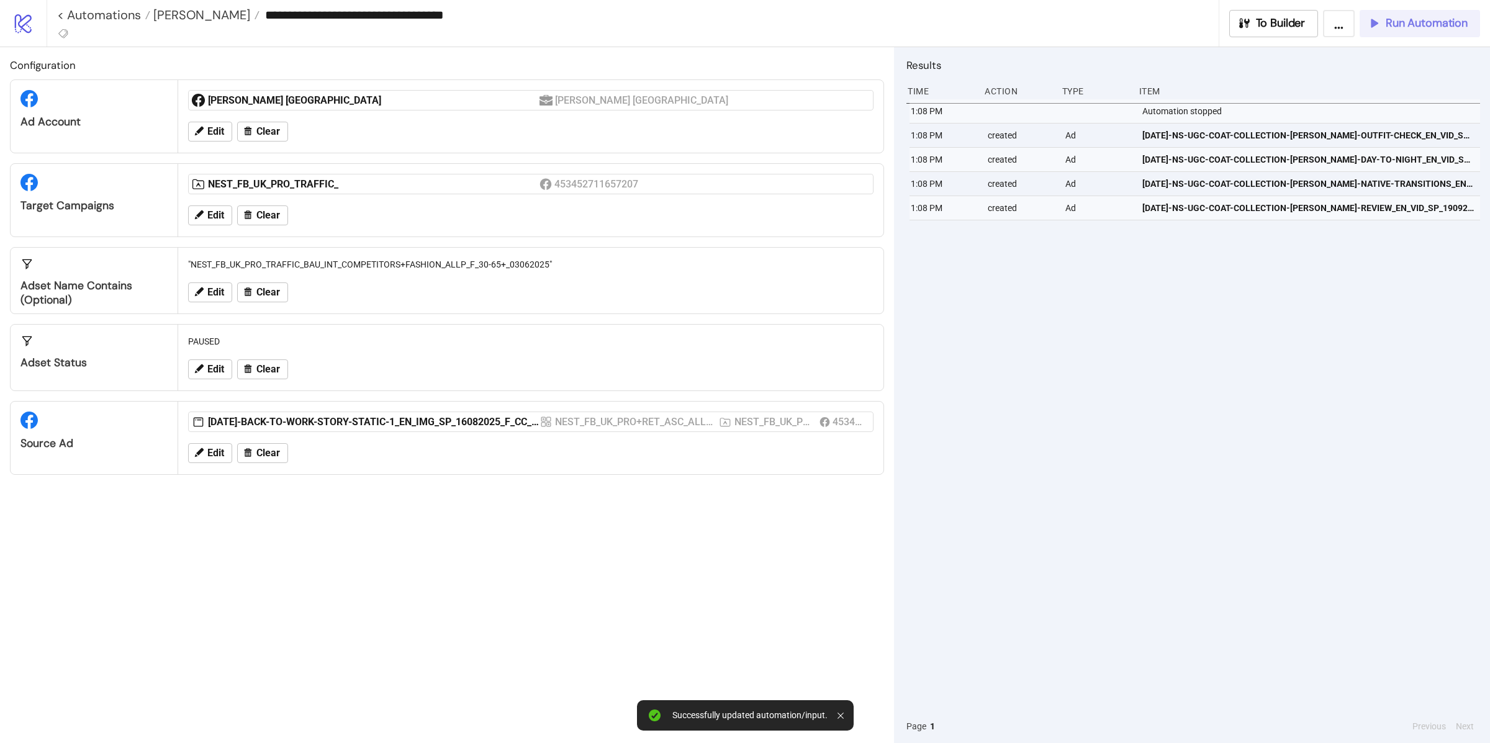
click at [1401, 26] on span "Run Automation" at bounding box center [1426, 23] width 82 height 14
